Goal: Check status: Check status

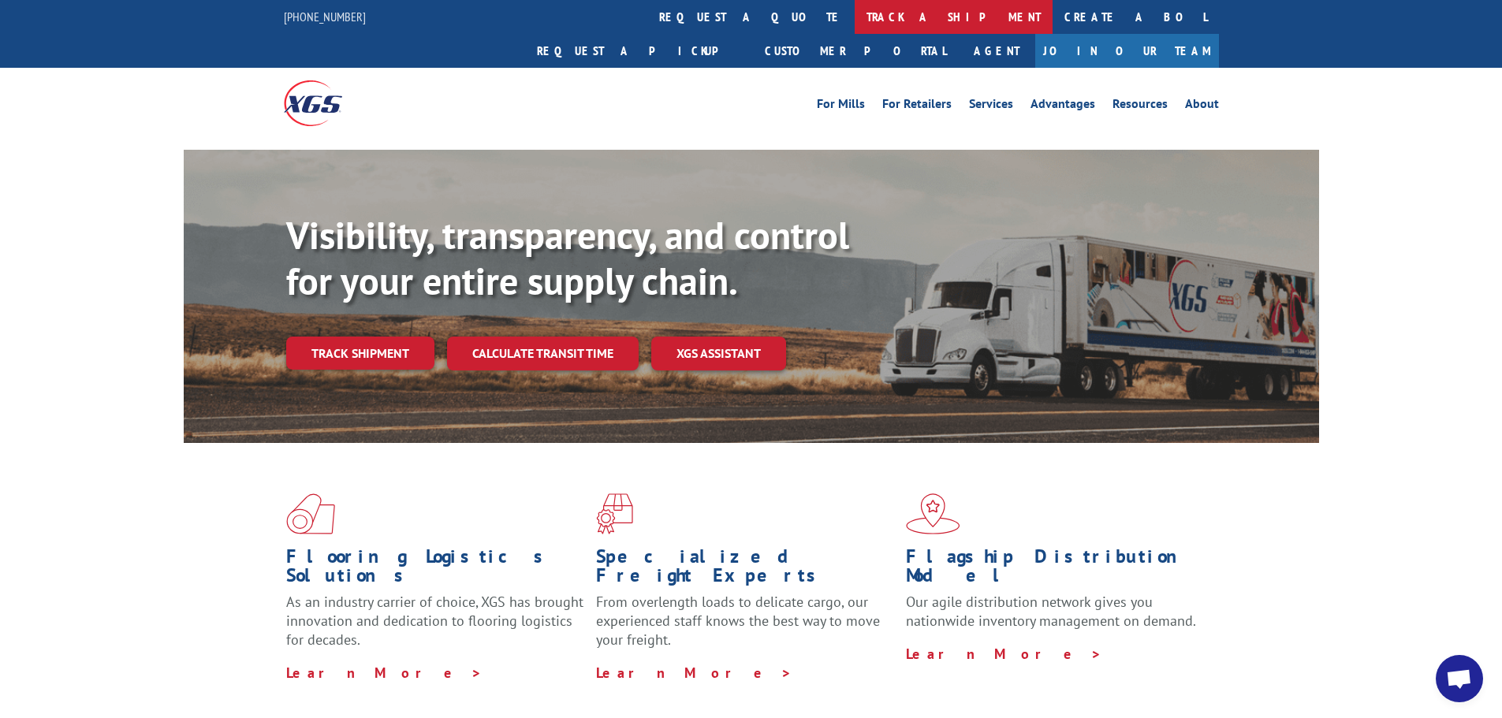
click at [855, 18] on link "track a shipment" at bounding box center [954, 17] width 198 height 34
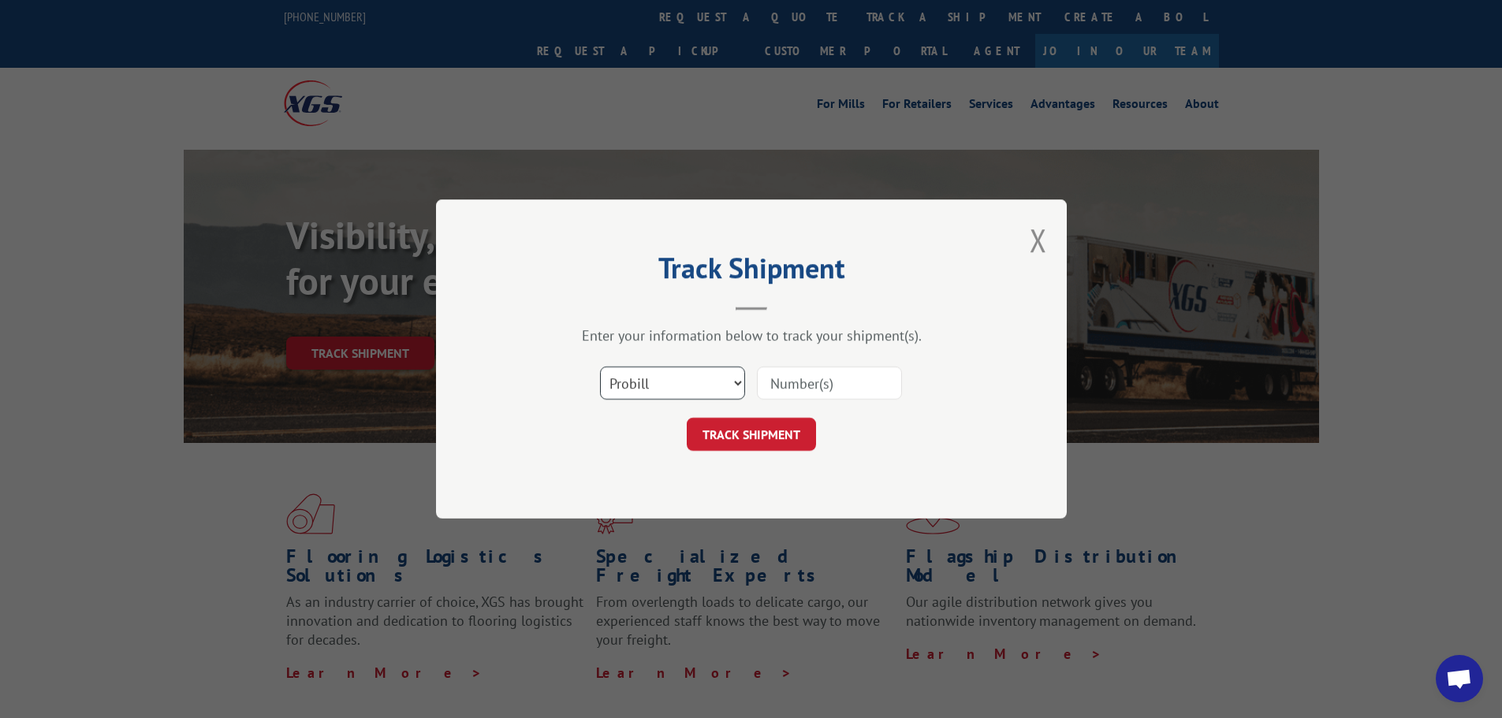
click at [736, 377] on select "Select category... Probill BOL PO" at bounding box center [672, 383] width 145 height 33
select select "bol"
click at [600, 367] on select "Select category... Probill BOL PO" at bounding box center [672, 383] width 145 height 33
click at [772, 377] on input at bounding box center [829, 383] width 145 height 33
type input "15176454"
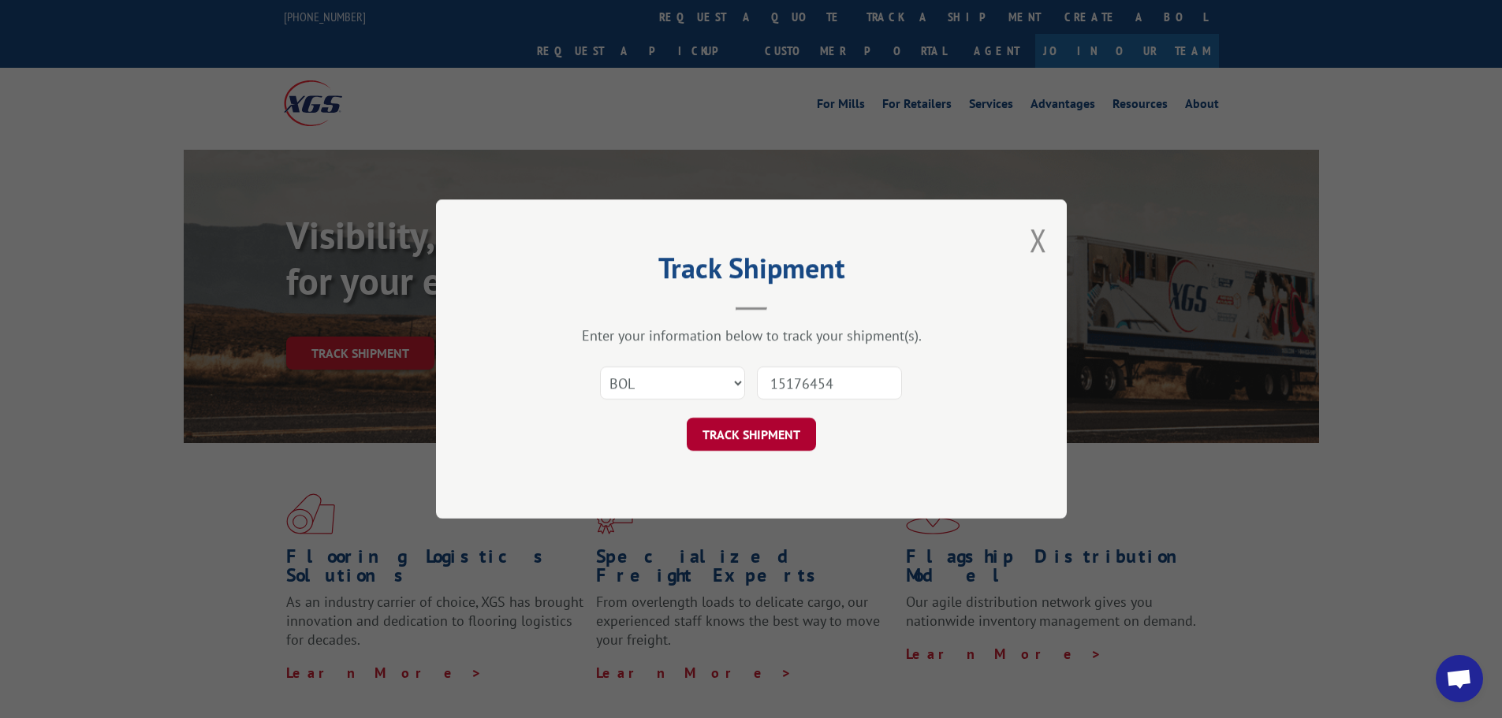
click at [778, 432] on button "TRACK SHIPMENT" at bounding box center [751, 434] width 129 height 33
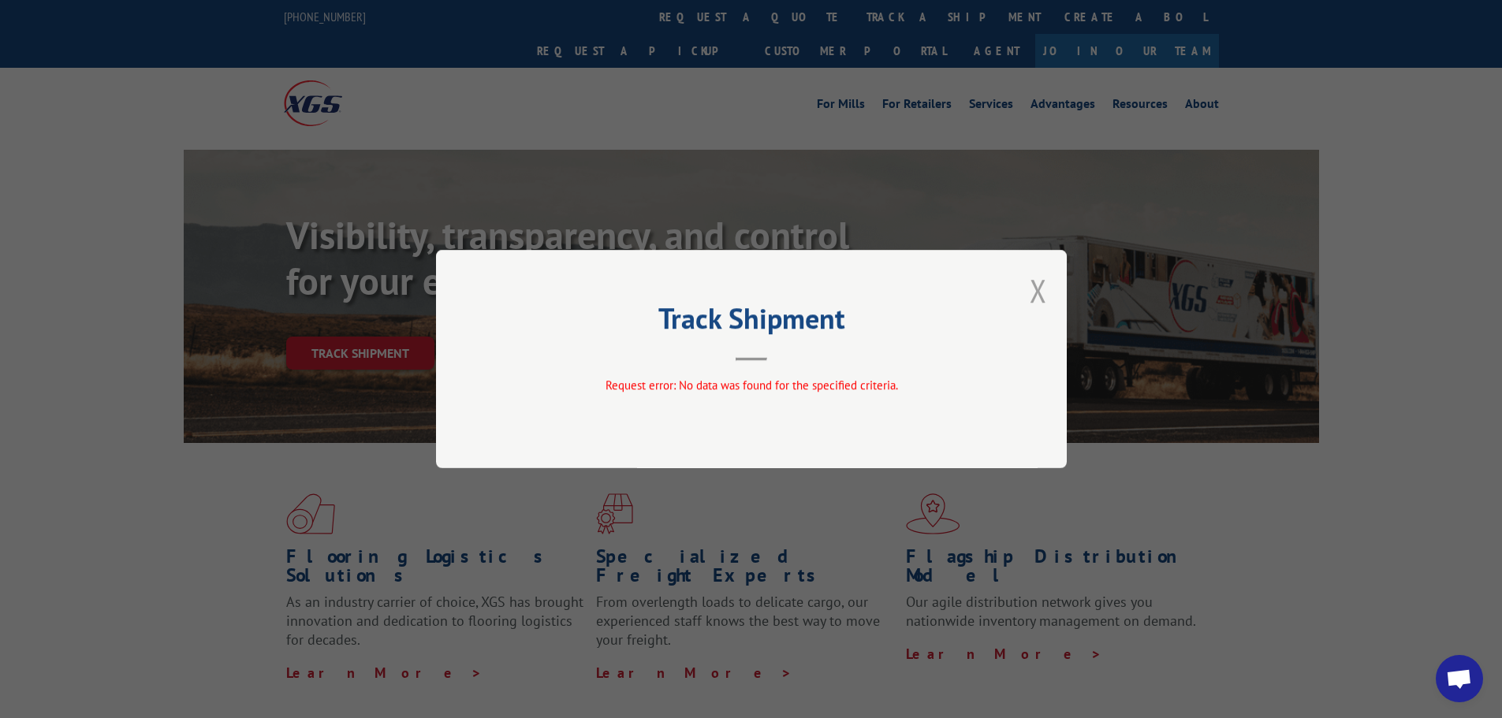
click at [1040, 285] on button "Close modal" at bounding box center [1038, 291] width 17 height 42
